Goal: Task Accomplishment & Management: Complete application form

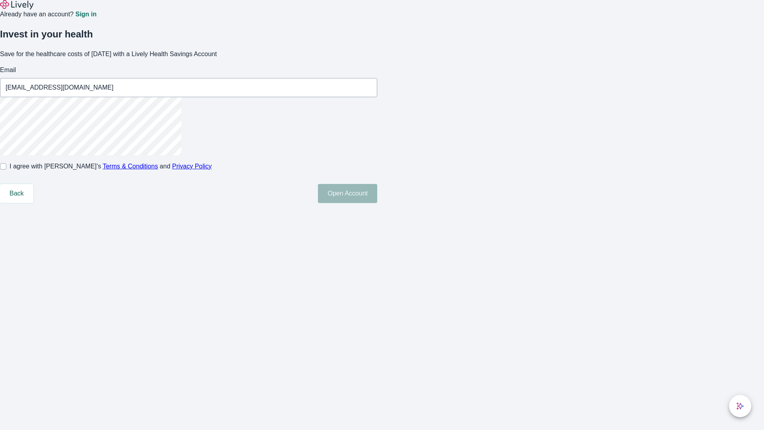
click at [6, 169] on input "I agree with Lively’s Terms & Conditions and Privacy Policy" at bounding box center [3, 166] width 6 height 6
checkbox input "true"
click at [377, 203] on button "Open Account" at bounding box center [347, 193] width 59 height 19
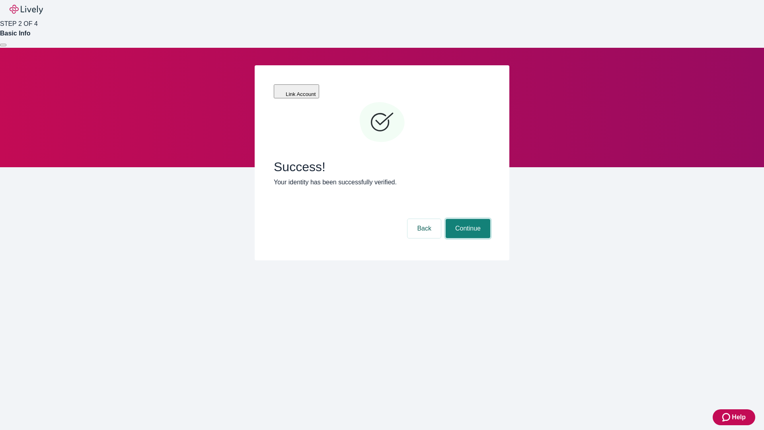
click at [467, 219] on button "Continue" at bounding box center [467, 228] width 45 height 19
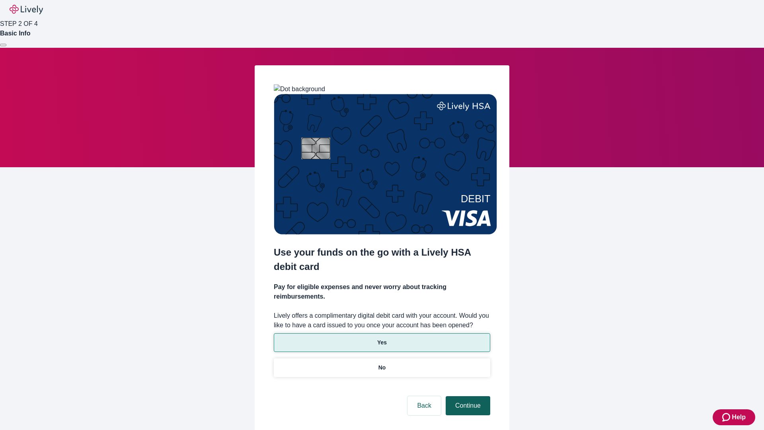
click at [381, 363] on p "No" at bounding box center [382, 367] width 8 height 8
click at [467, 396] on button "Continue" at bounding box center [467, 405] width 45 height 19
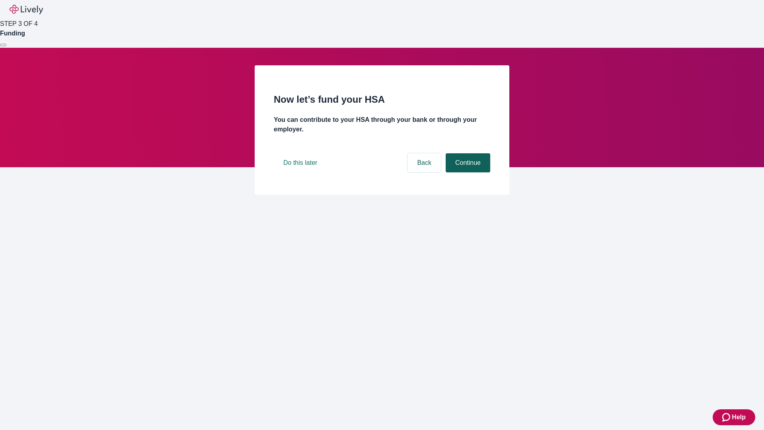
click at [467, 172] on button "Continue" at bounding box center [467, 162] width 45 height 19
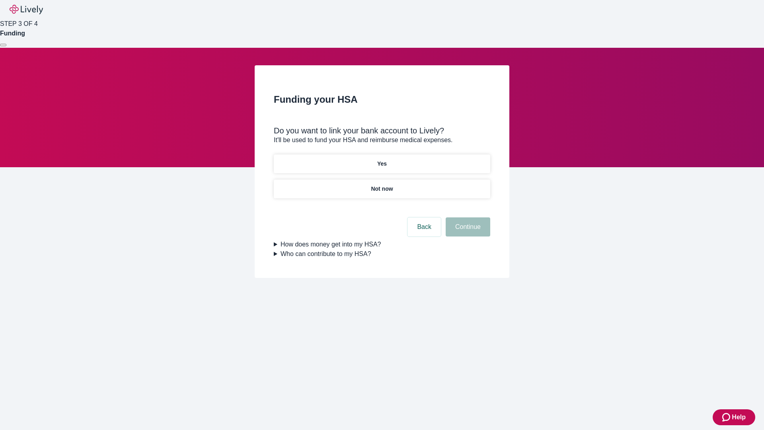
click at [381, 159] on p "Yes" at bounding box center [382, 163] width 10 height 8
click at [467, 217] on button "Continue" at bounding box center [467, 226] width 45 height 19
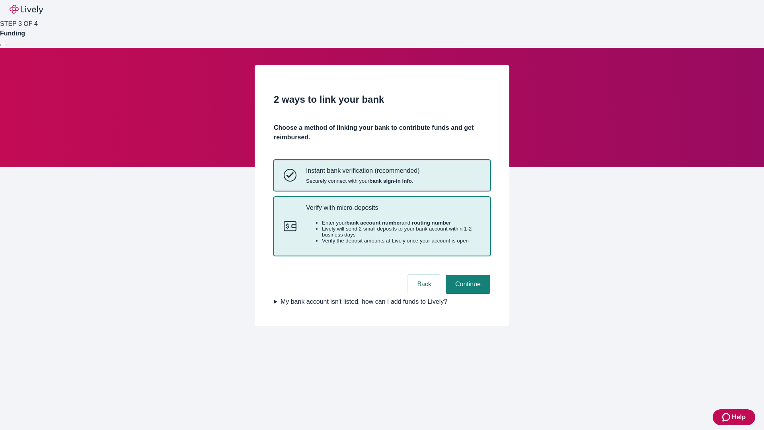
click at [393, 211] on p "Verify with micro-deposits" at bounding box center [393, 208] width 174 height 8
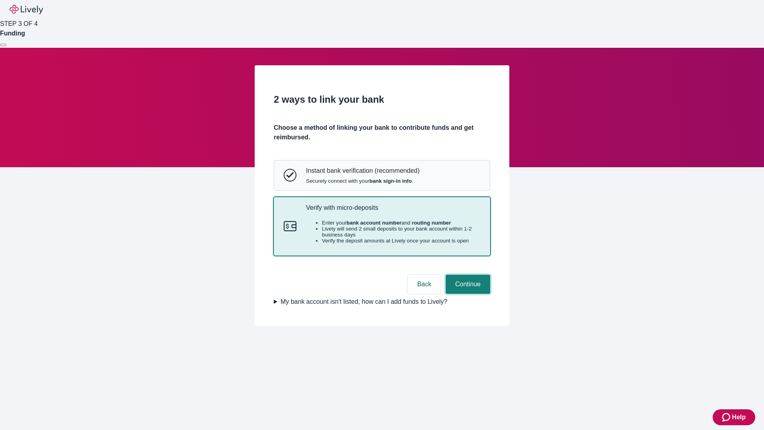
click at [467, 294] on button "Continue" at bounding box center [467, 283] width 45 height 19
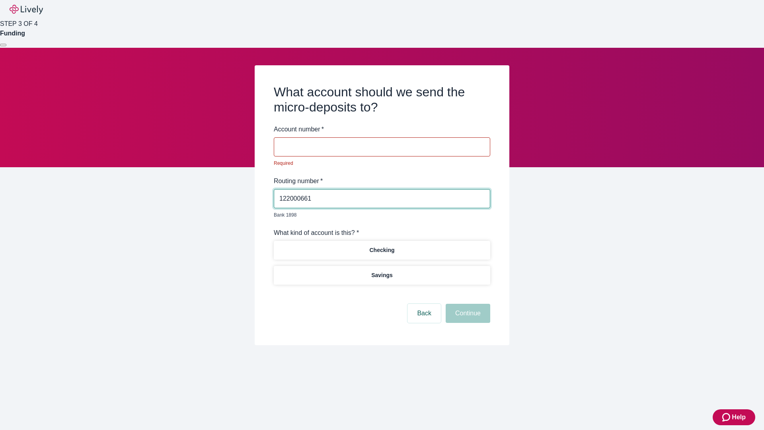
type input "122000661"
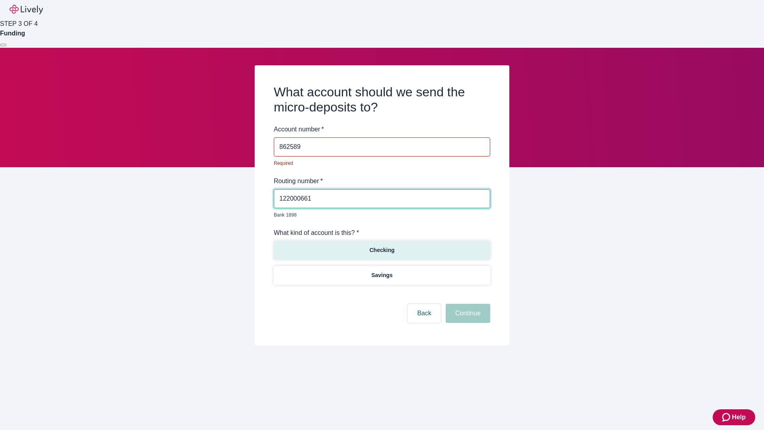
type input "862589"
click at [381, 246] on p "Checking" at bounding box center [381, 250] width 25 height 8
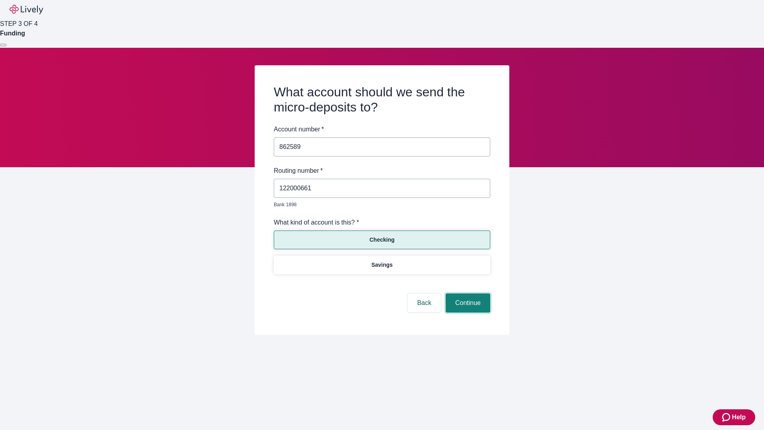
click at [467, 294] on button "Continue" at bounding box center [467, 302] width 45 height 19
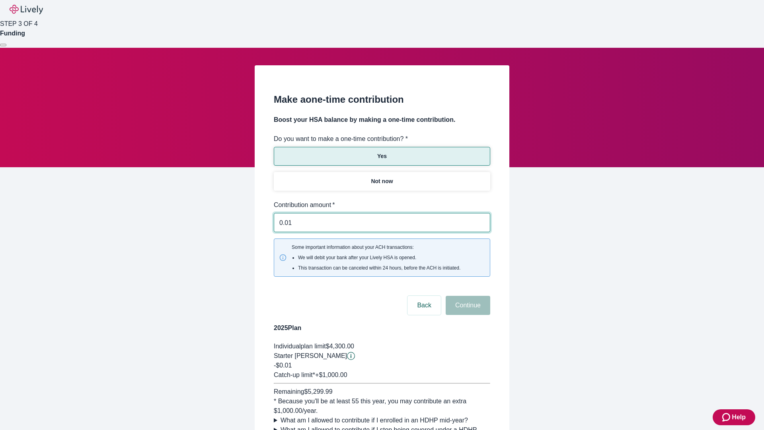
type input "0.01"
click at [467, 296] on button "Continue" at bounding box center [467, 305] width 45 height 19
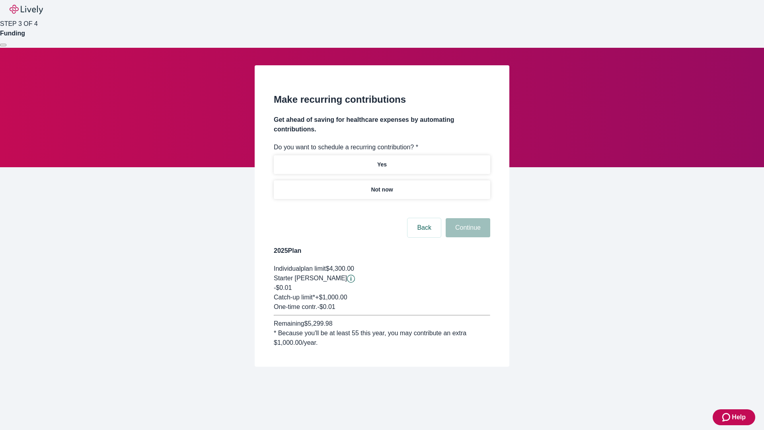
click at [381, 185] on p "Not now" at bounding box center [382, 189] width 22 height 8
click at [467, 218] on button "Continue" at bounding box center [467, 227] width 45 height 19
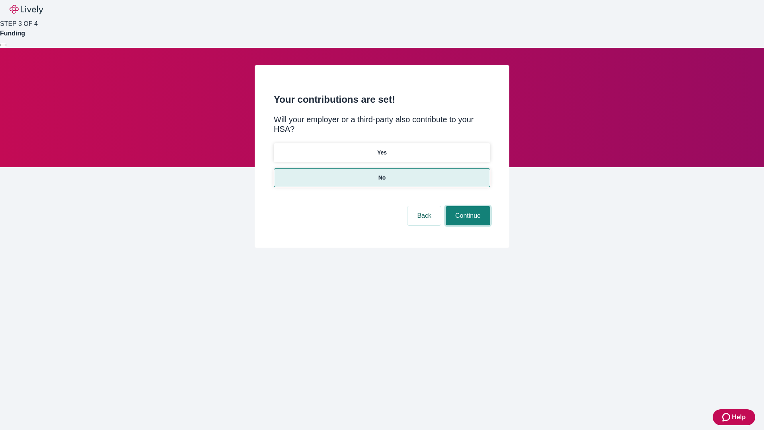
click at [467, 206] on button "Continue" at bounding box center [467, 215] width 45 height 19
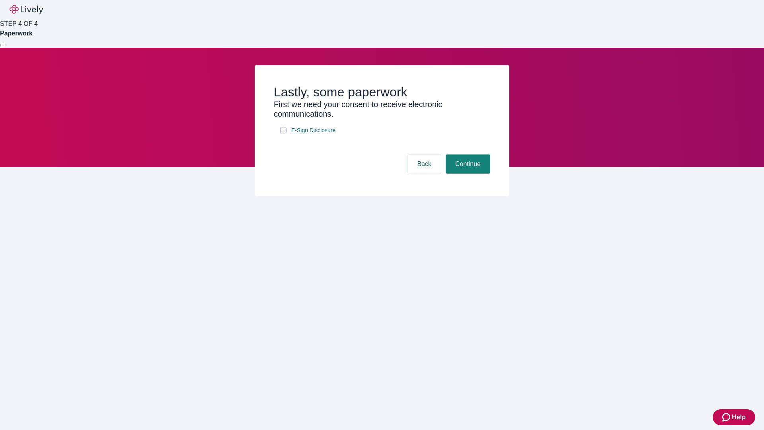
click at [283, 133] on input "E-Sign Disclosure" at bounding box center [283, 130] width 6 height 6
checkbox input "true"
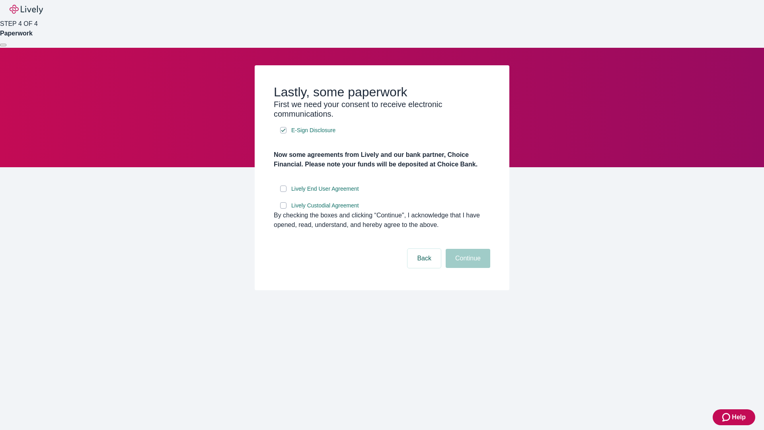
click at [283, 192] on input "Lively End User Agreement" at bounding box center [283, 188] width 6 height 6
checkbox input "true"
click at [283, 208] on input "Lively Custodial Agreement" at bounding box center [283, 205] width 6 height 6
checkbox input "true"
click at [467, 268] on button "Continue" at bounding box center [467, 258] width 45 height 19
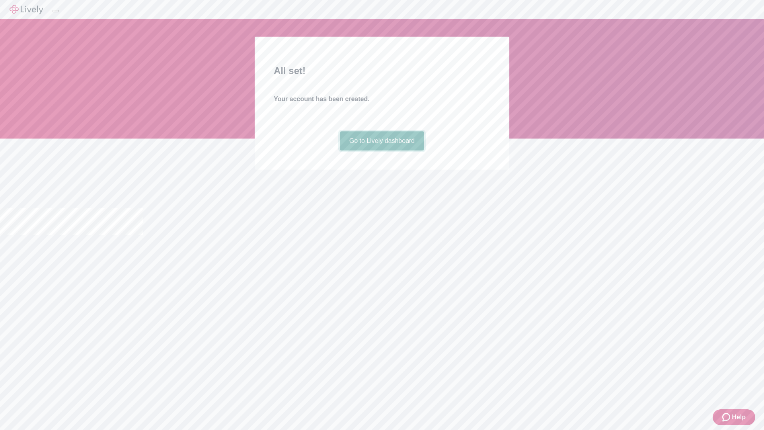
click at [381, 150] on link "Go to Lively dashboard" at bounding box center [382, 140] width 85 height 19
